Goal: Information Seeking & Learning: Learn about a topic

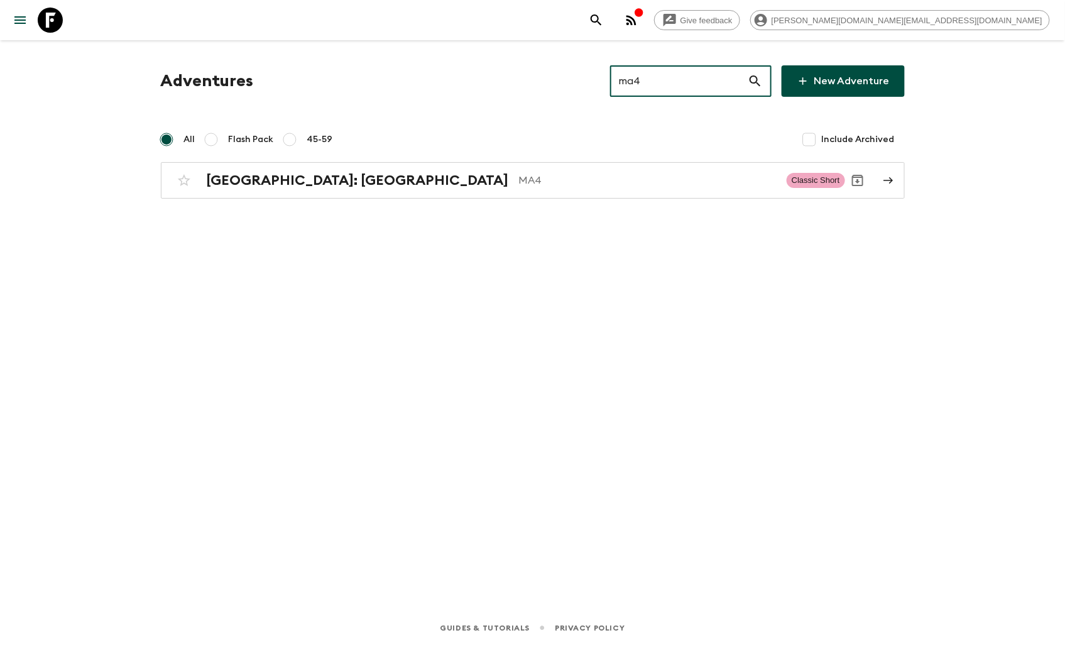
click at [43, 21] on icon at bounding box center [50, 20] width 25 height 25
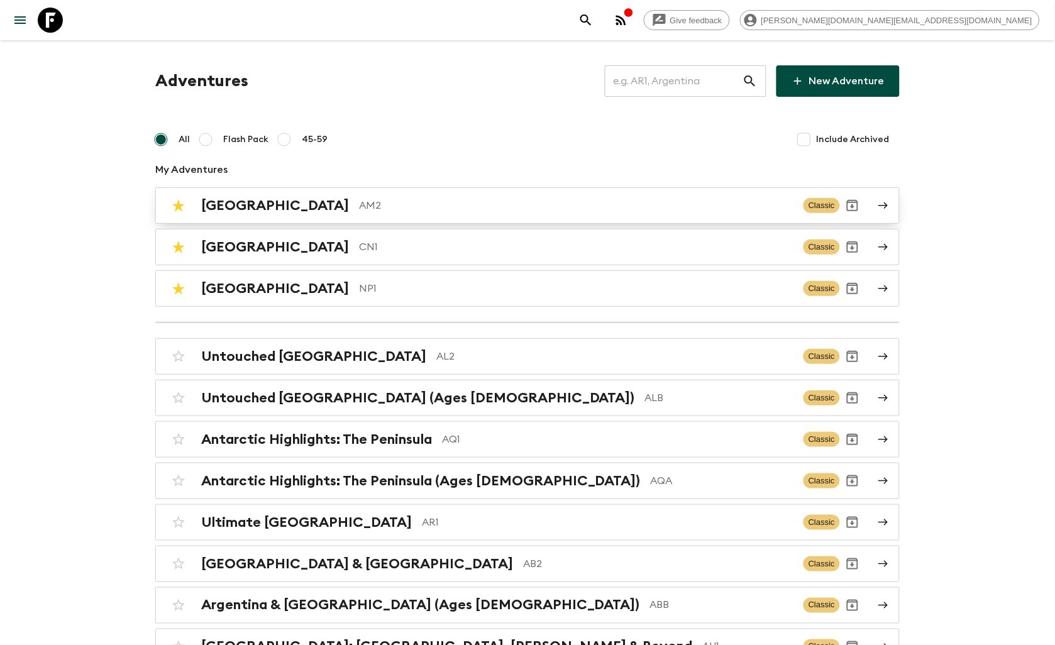
click at [319, 214] on div "Armenia AM2 Classic" at bounding box center [503, 205] width 674 height 25
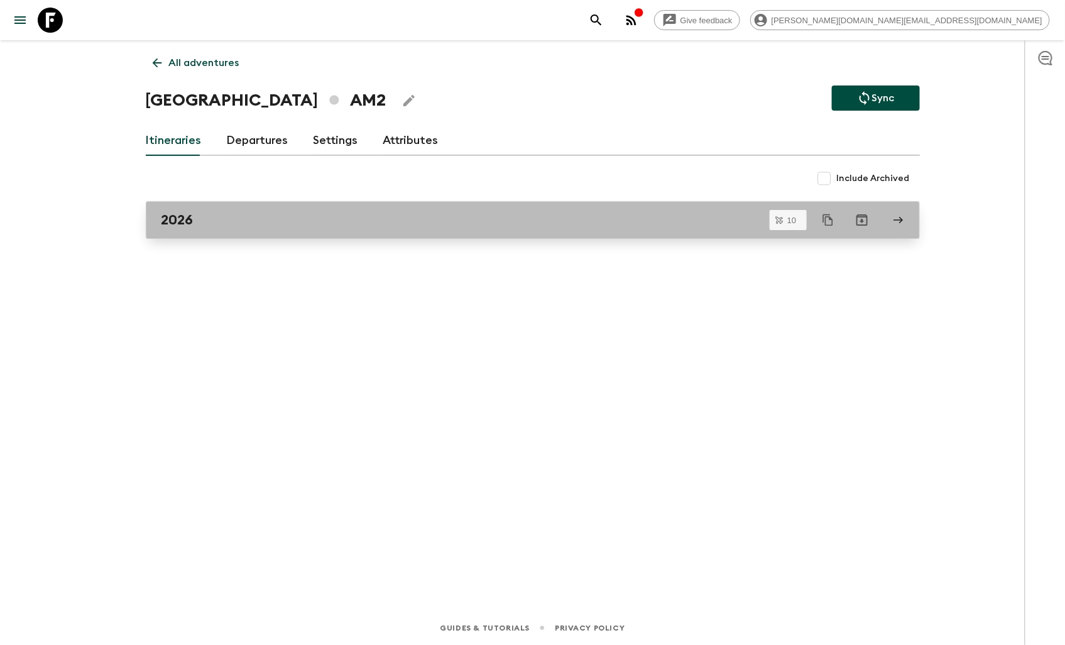
click at [224, 216] on div "2026" at bounding box center [521, 220] width 719 height 16
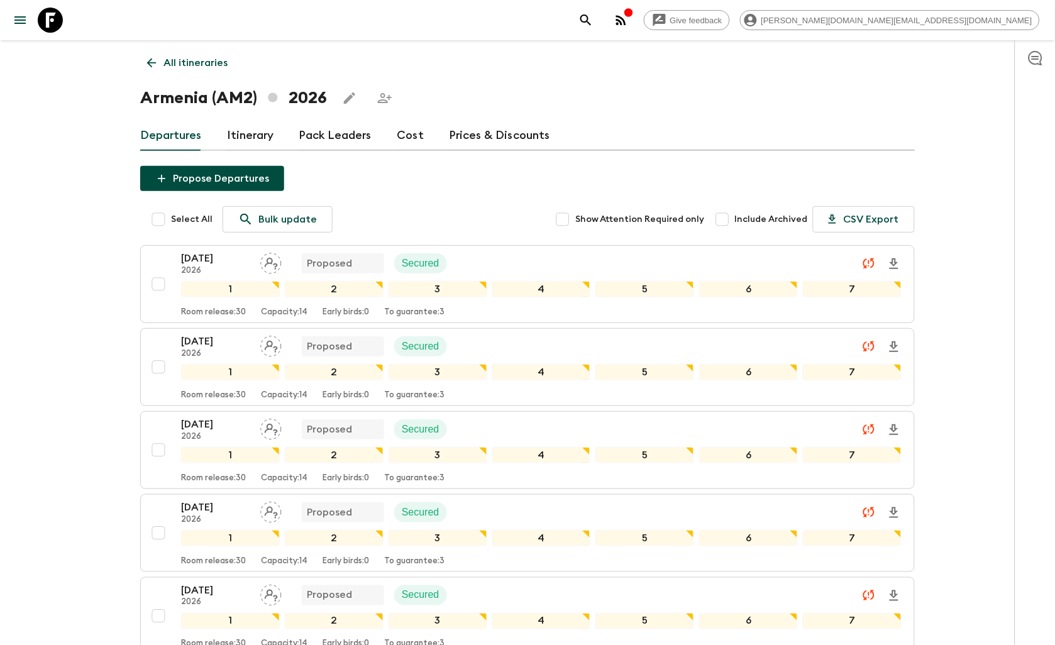
click at [403, 133] on link "Cost" at bounding box center [410, 136] width 27 height 30
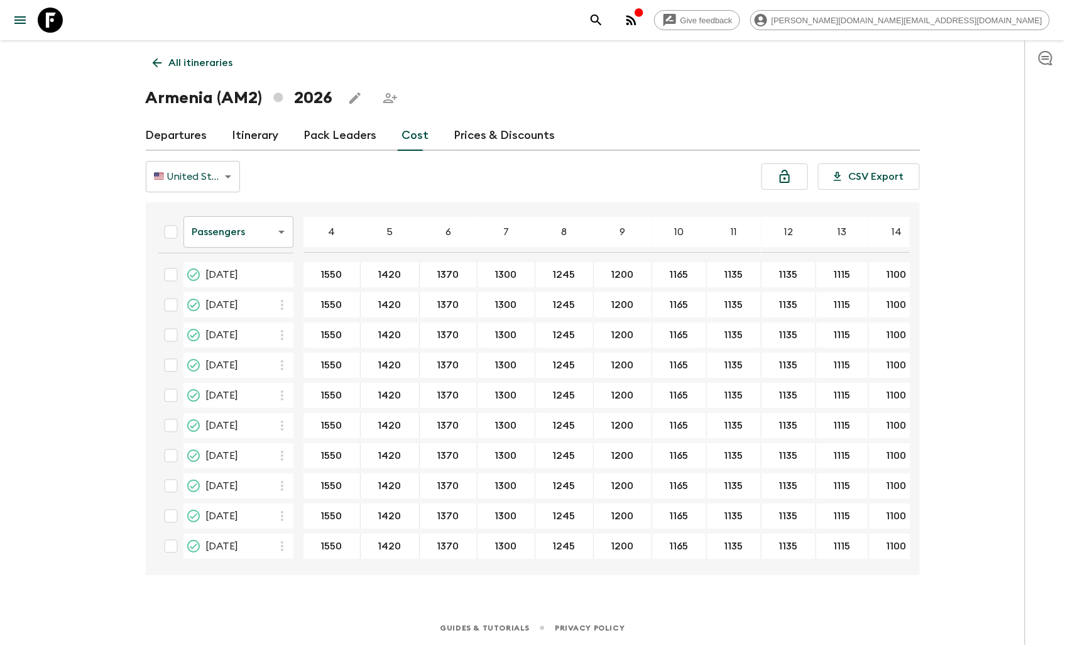
click at [248, 228] on body "Give feedback [PERSON_NAME][DOMAIN_NAME][EMAIL_ADDRESS][DOMAIN_NAME] All itiner…" at bounding box center [532, 322] width 1065 height 645
click at [230, 282] on li "Extras" at bounding box center [239, 283] width 110 height 20
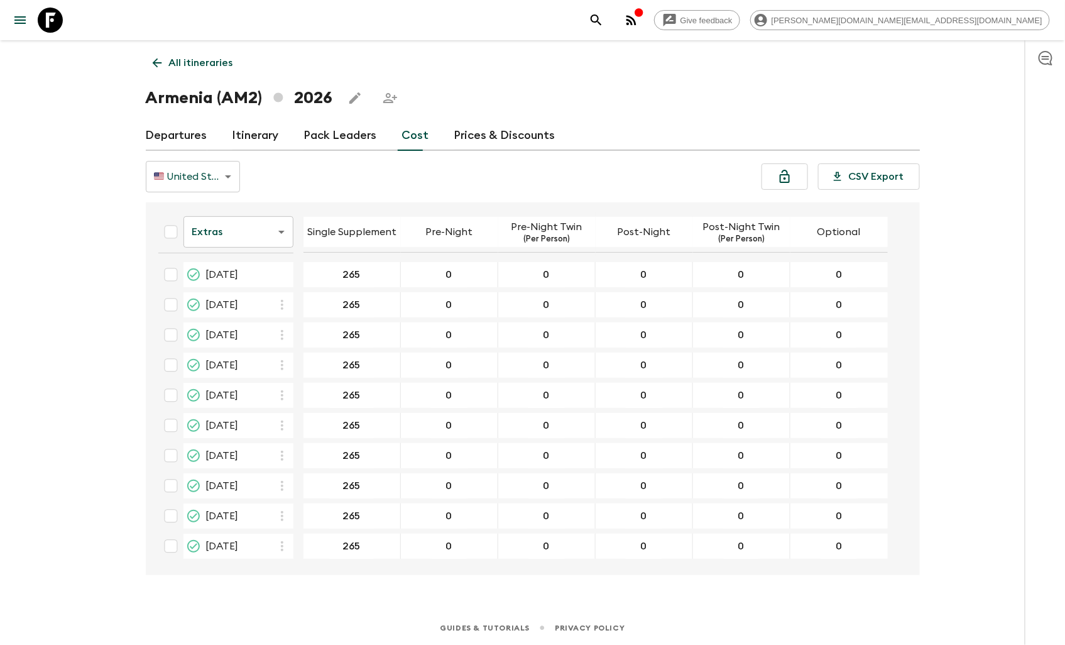
click at [279, 231] on body "Give feedback [PERSON_NAME][DOMAIN_NAME][EMAIL_ADDRESS][DOMAIN_NAME] All itiner…" at bounding box center [532, 322] width 1065 height 645
click at [234, 305] on li "Mandatory" at bounding box center [239, 303] width 110 height 20
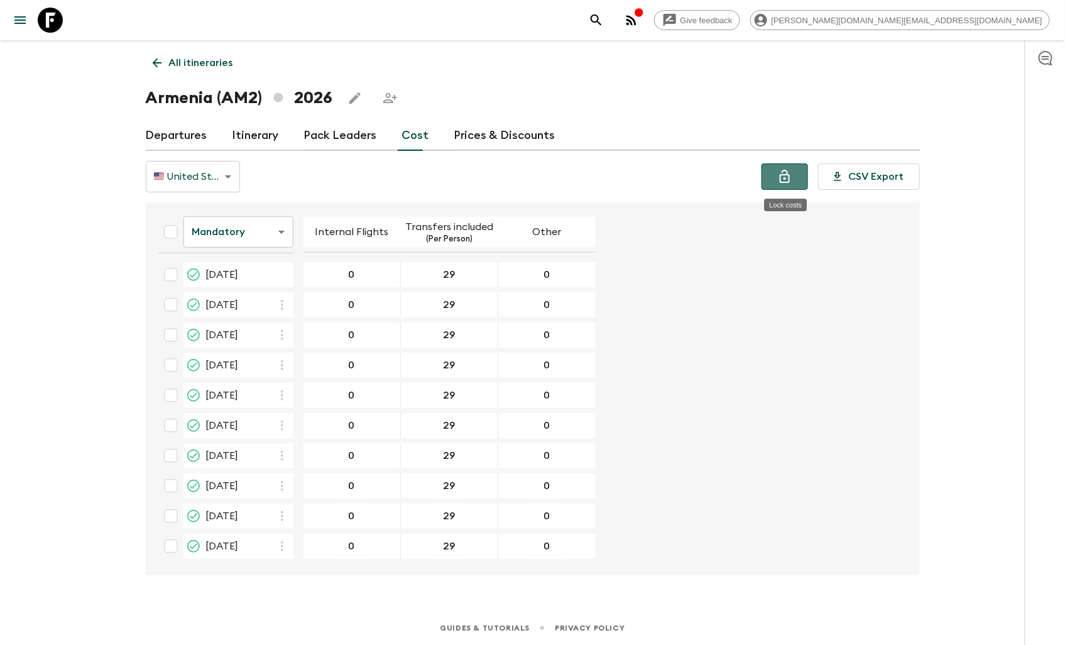
click at [782, 173] on icon "Lock costs" at bounding box center [784, 176] width 15 height 15
click at [789, 183] on icon "Lock costs" at bounding box center [784, 176] width 15 height 15
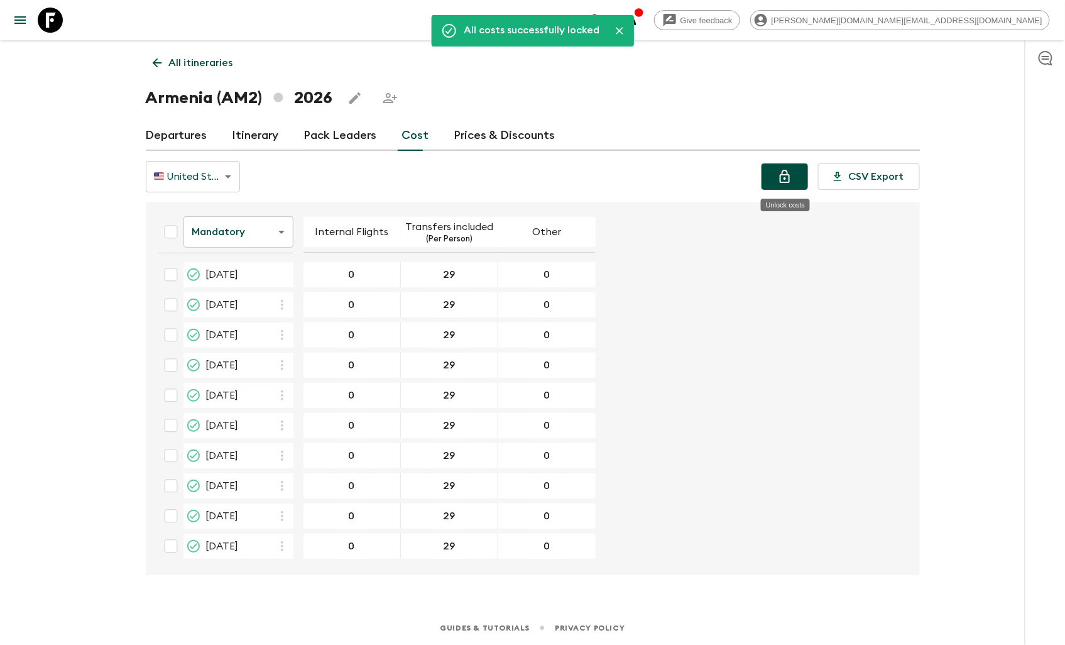
click at [793, 184] on button "Unlock costs" at bounding box center [785, 176] width 47 height 26
